Goal: Entertainment & Leisure: Consume media (video, audio)

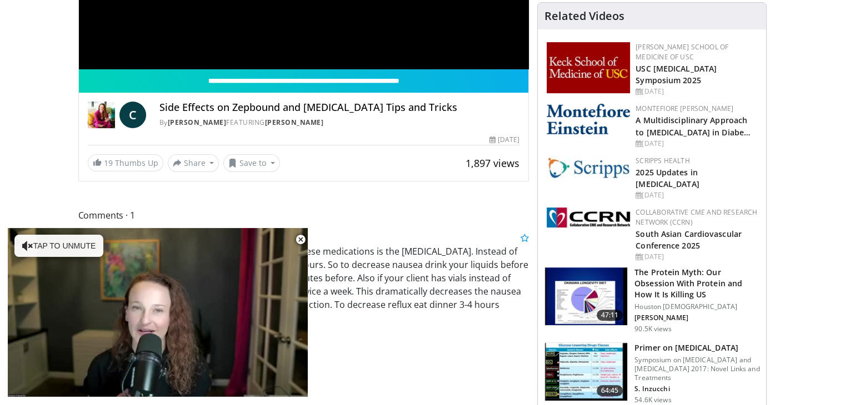
scroll to position [333, 0]
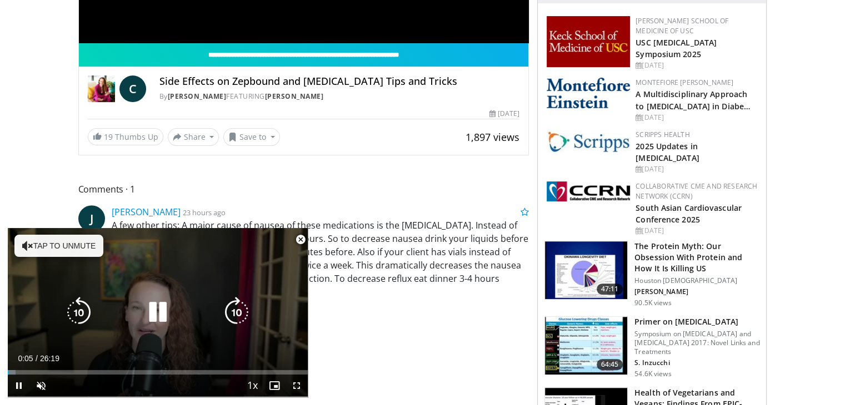
click at [62, 249] on button "Tap to unmute" at bounding box center [58, 246] width 89 height 22
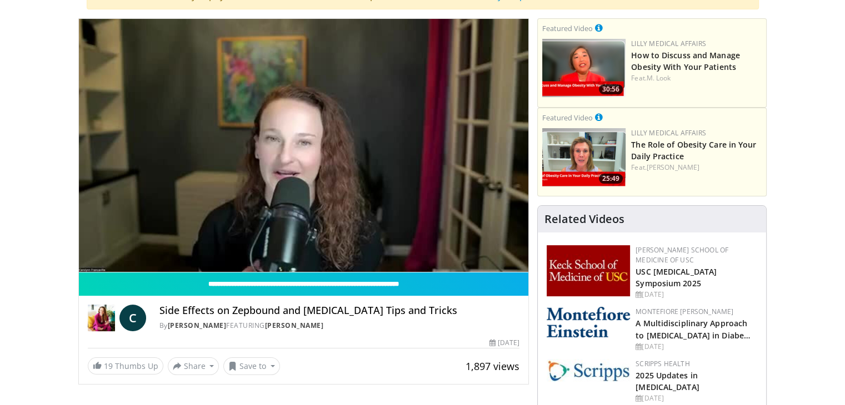
scroll to position [111, 0]
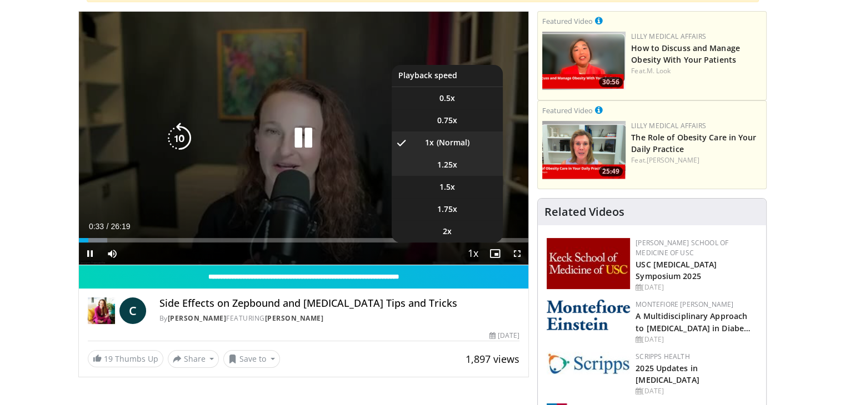
click at [452, 166] on span "1.25x" at bounding box center [447, 164] width 20 height 11
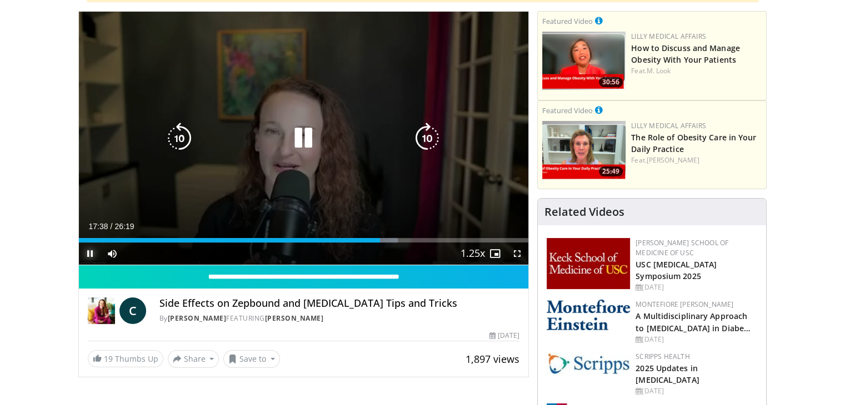
click at [89, 254] on span "Video Player" at bounding box center [90, 254] width 22 height 22
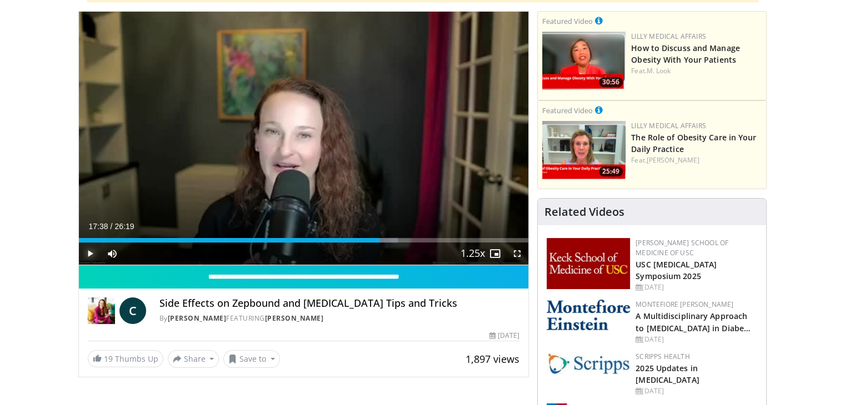
click at [89, 253] on span "Video Player" at bounding box center [90, 254] width 22 height 22
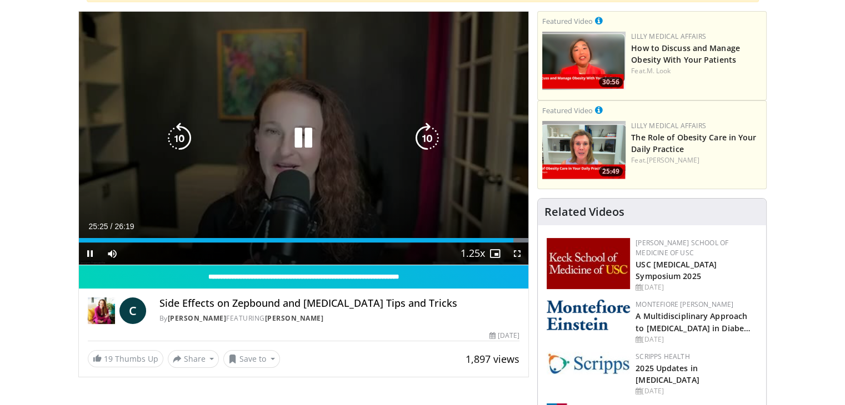
click at [298, 140] on icon "Video Player" at bounding box center [303, 138] width 31 height 31
